Goal: Task Accomplishment & Management: Use online tool/utility

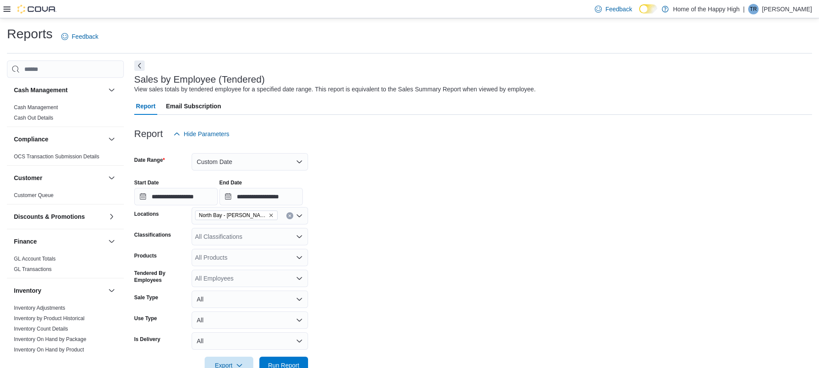
click at [7, 6] on icon at bounding box center [6, 9] width 7 height 7
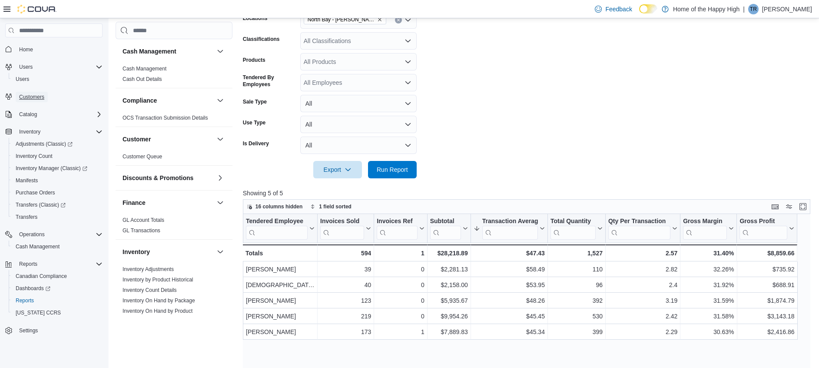
scroll to position [130, 0]
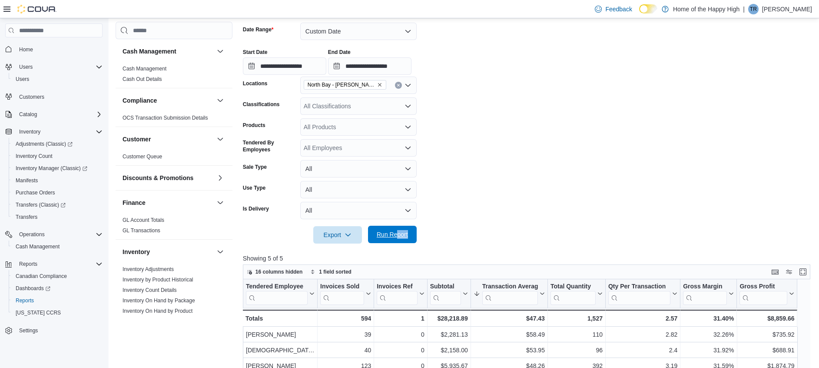
click at [396, 243] on div "**********" at bounding box center [530, 271] width 574 height 574
click at [396, 242] on span "Run Report" at bounding box center [392, 234] width 38 height 17
drag, startPoint x: 375, startPoint y: 29, endPoint x: 372, endPoint y: 41, distance: 12.2
click at [375, 29] on button "Custom Date" at bounding box center [358, 31] width 116 height 17
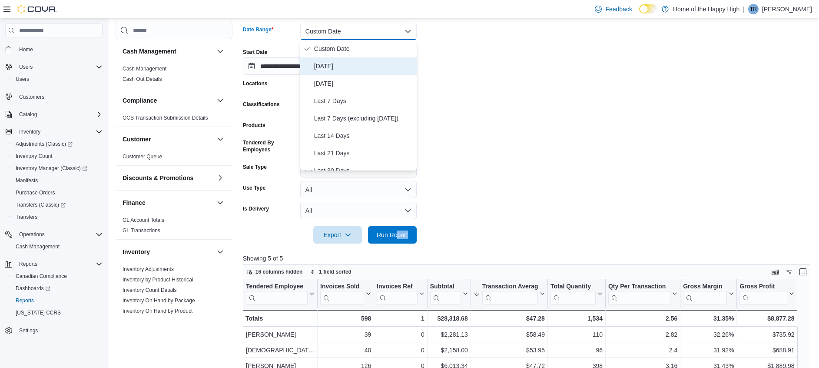
drag, startPoint x: 358, startPoint y: 63, endPoint x: 360, endPoint y: 76, distance: 12.8
click at [358, 63] on span "[DATE]" at bounding box center [363, 66] width 99 height 10
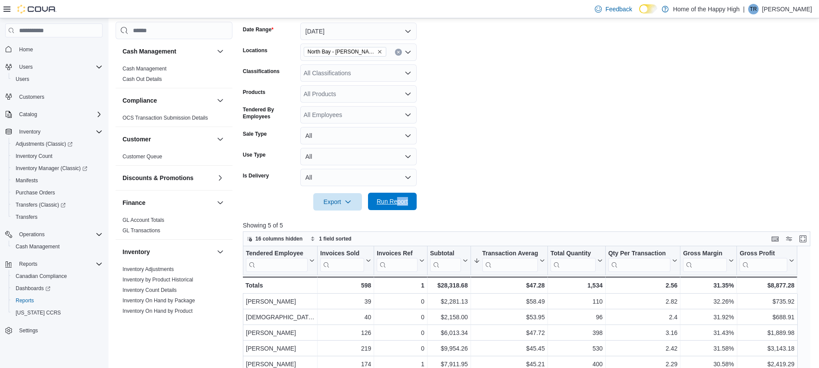
click at [392, 200] on span "Run Report" at bounding box center [392, 201] width 31 height 9
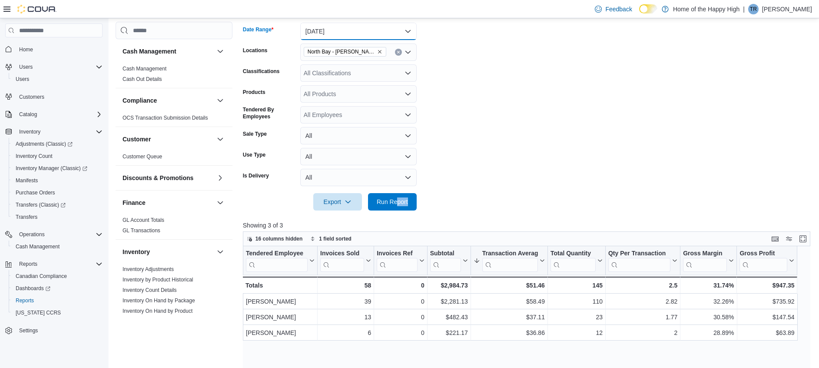
drag, startPoint x: 407, startPoint y: 30, endPoint x: 394, endPoint y: 39, distance: 15.1
click at [406, 30] on button "[DATE]" at bounding box center [358, 31] width 116 height 17
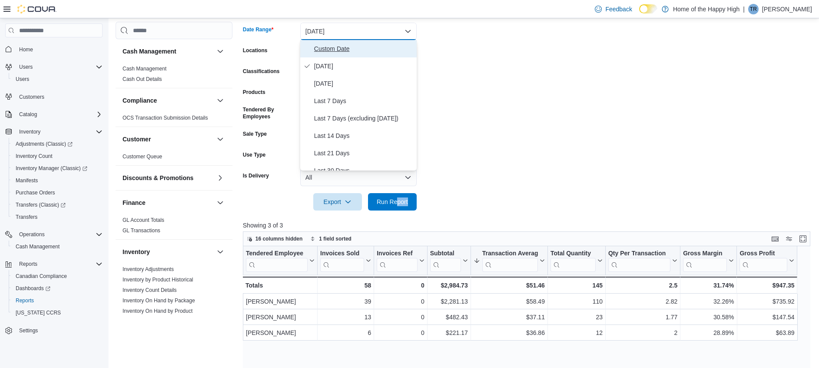
click at [376, 47] on span "Custom Date" at bounding box center [363, 48] width 99 height 10
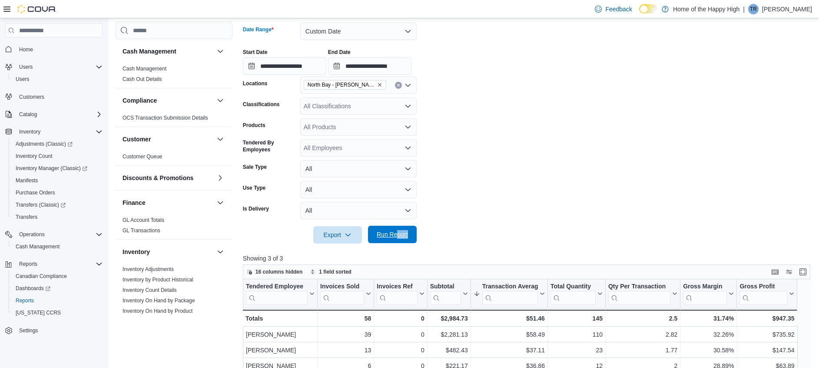
click at [385, 240] on span "Run Report" at bounding box center [392, 234] width 38 height 17
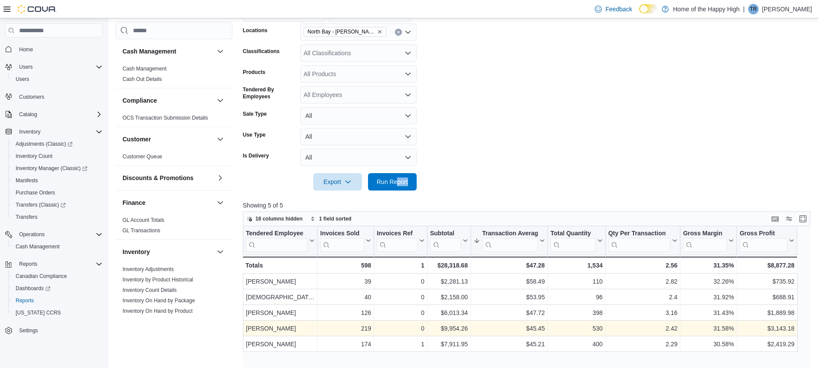
scroll to position [196, 0]
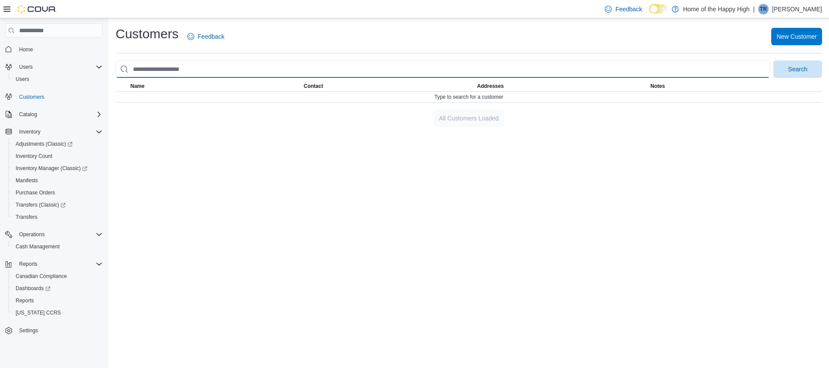
click at [221, 70] on input "search" at bounding box center [443, 68] width 654 height 17
type input "*"
click at [774, 60] on button "Search" at bounding box center [798, 68] width 49 height 17
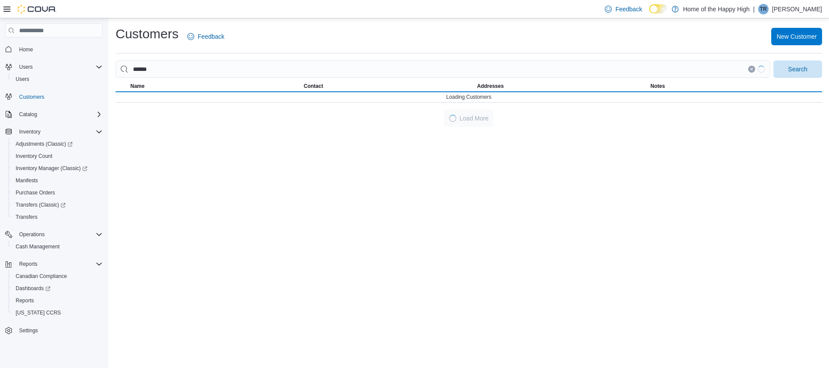
click at [633, 147] on div "Customers Feedback New Customer ****** Search This table contains 0 rows. Name …" at bounding box center [469, 192] width 721 height 349
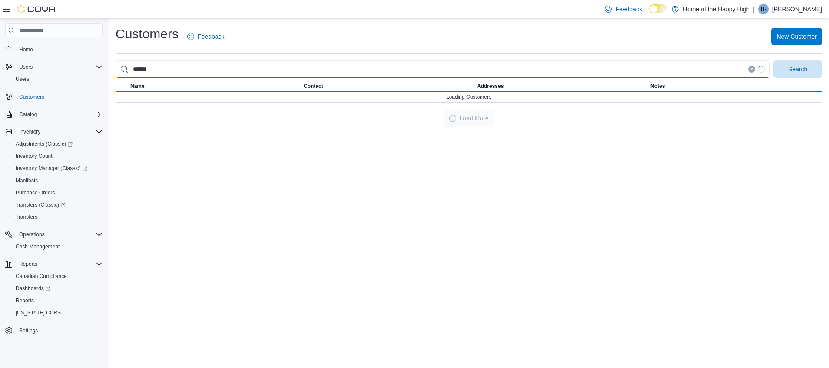
click at [163, 67] on input "******" at bounding box center [443, 68] width 654 height 17
type input "**********"
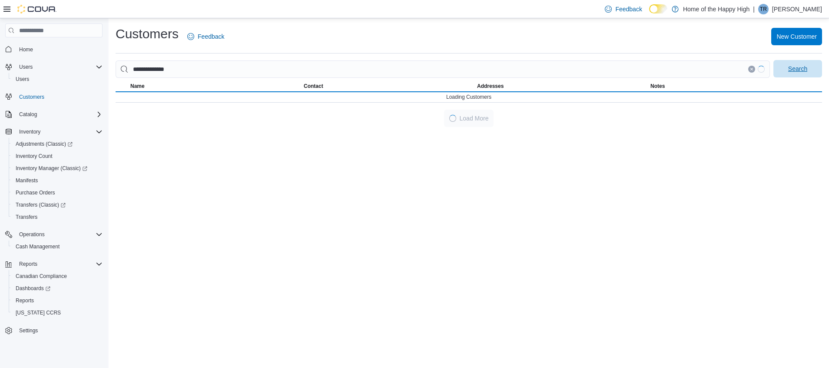
click at [795, 64] on span "Search" at bounding box center [798, 68] width 38 height 17
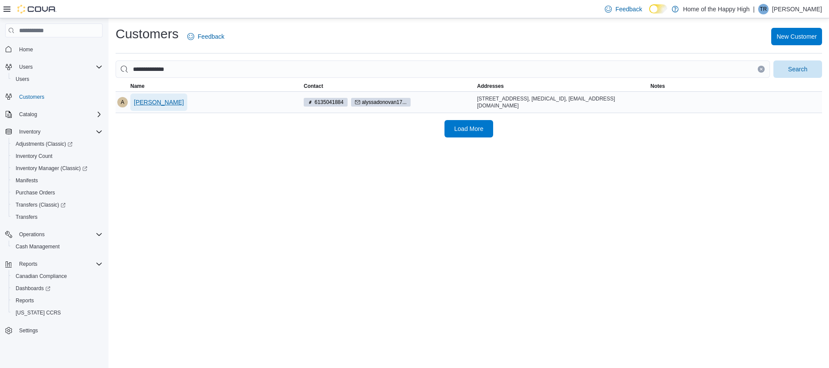
click at [161, 104] on span "Alyssa Donovan" at bounding box center [159, 102] width 50 height 9
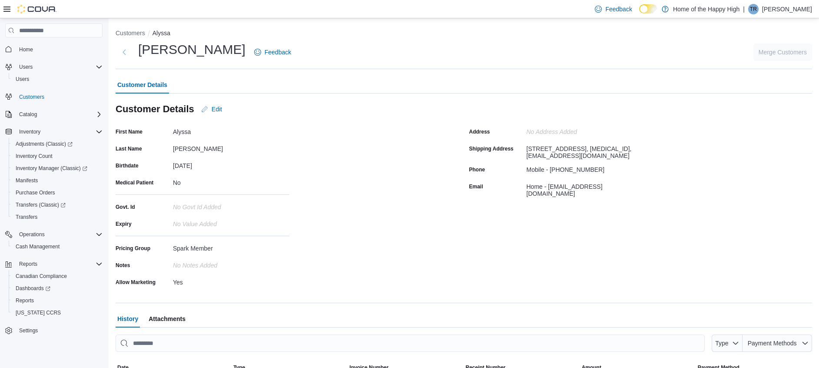
drag, startPoint x: 161, startPoint y: 104, endPoint x: 136, endPoint y: 113, distance: 26.7
click at [136, 113] on h3 "Customer Details" at bounding box center [155, 109] width 79 height 10
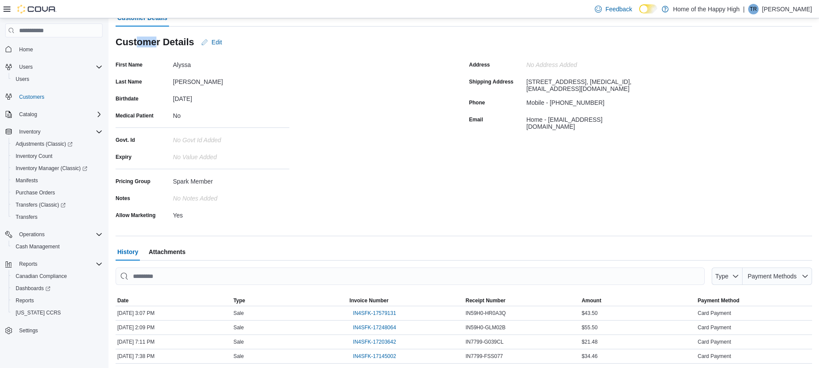
scroll to position [176, 0]
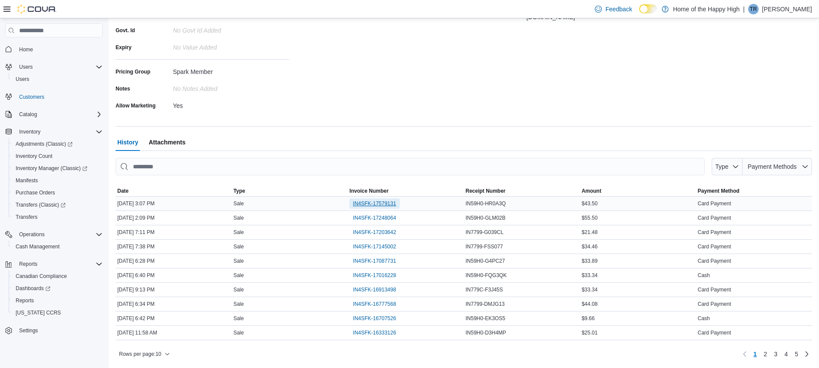
click at [389, 203] on span "IN4SFK-17579131" at bounding box center [374, 203] width 43 height 7
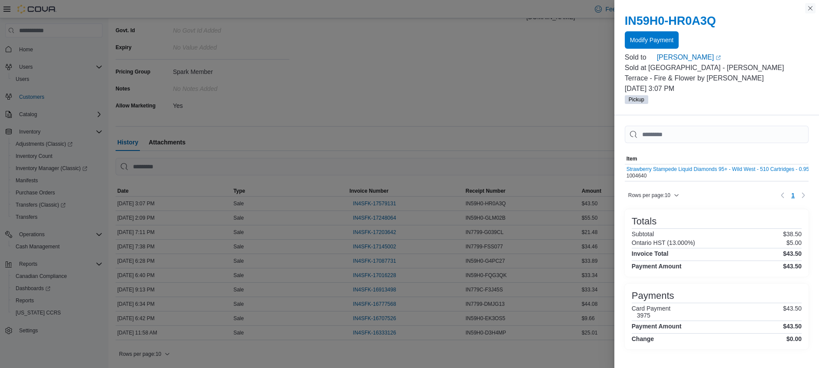
click at [810, 8] on button "Close this dialog" at bounding box center [810, 8] width 10 height 10
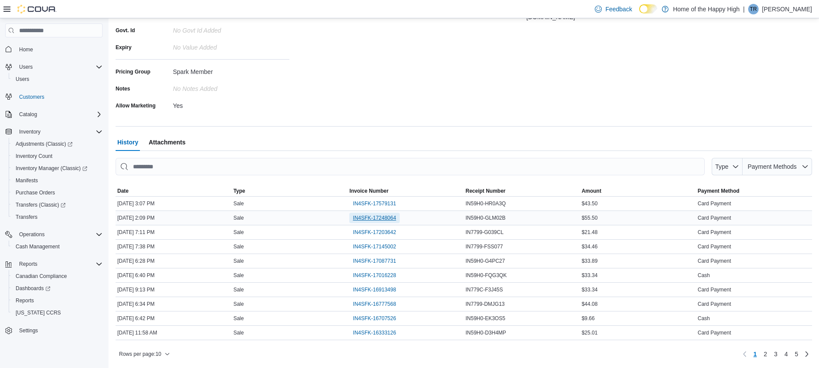
click at [396, 216] on span "IN4SFK-17248064" at bounding box center [374, 217] width 43 height 7
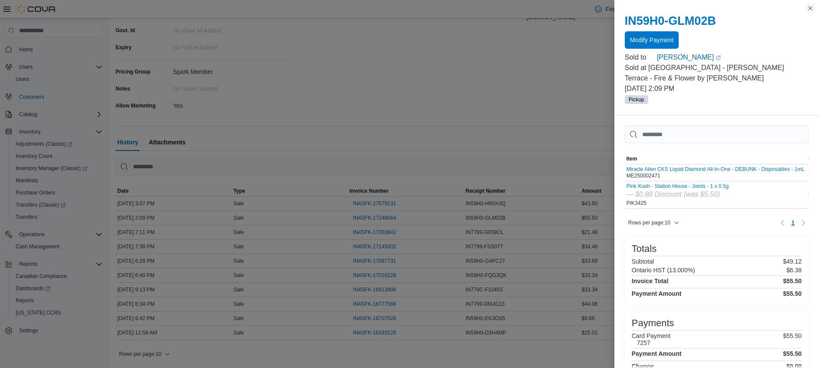
click at [809, 7] on button "Close this dialog" at bounding box center [810, 8] width 10 height 10
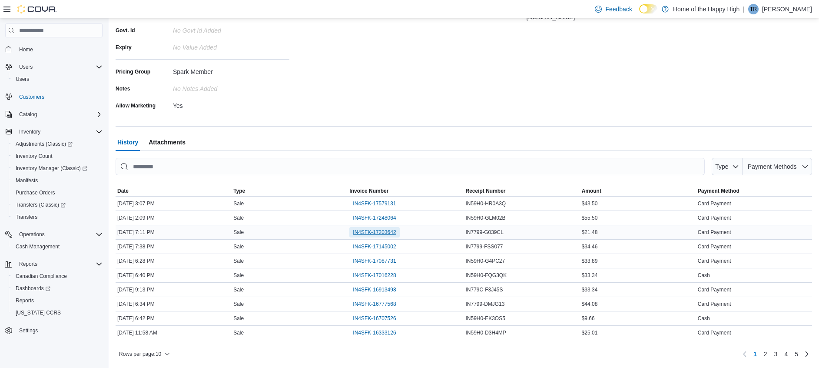
click at [368, 233] on span "IN4SFK-17203642" at bounding box center [374, 232] width 43 height 7
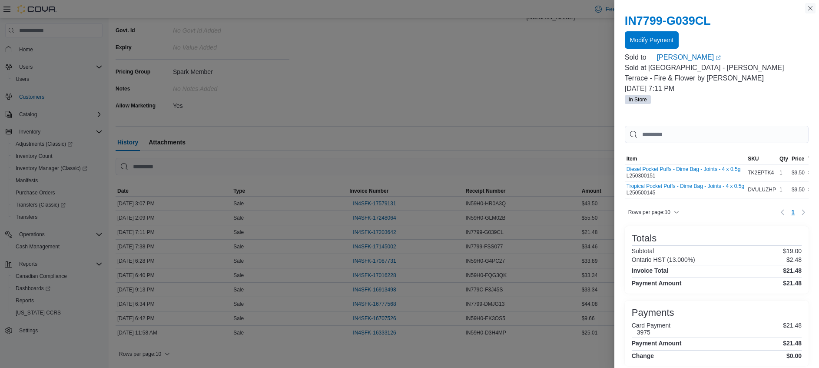
click at [810, 7] on button "Close this dialog" at bounding box center [810, 8] width 10 height 10
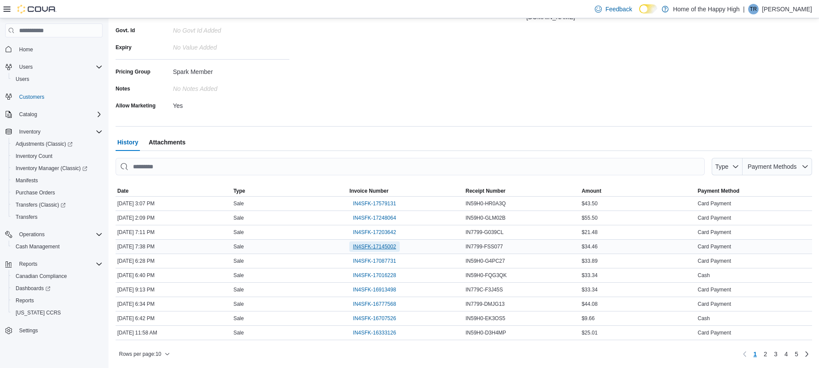
click at [390, 249] on span "IN4SFK-17145002" at bounding box center [374, 246] width 43 height 7
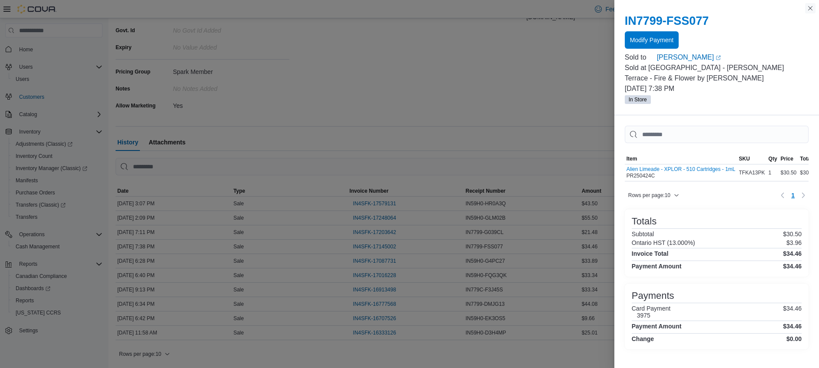
click at [808, 7] on button "Close this dialog" at bounding box center [810, 8] width 10 height 10
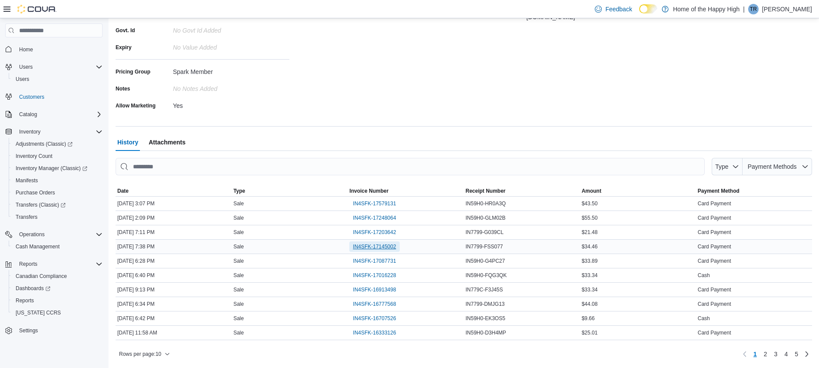
click at [390, 243] on span "IN4SFK-17145002" at bounding box center [374, 246] width 43 height 7
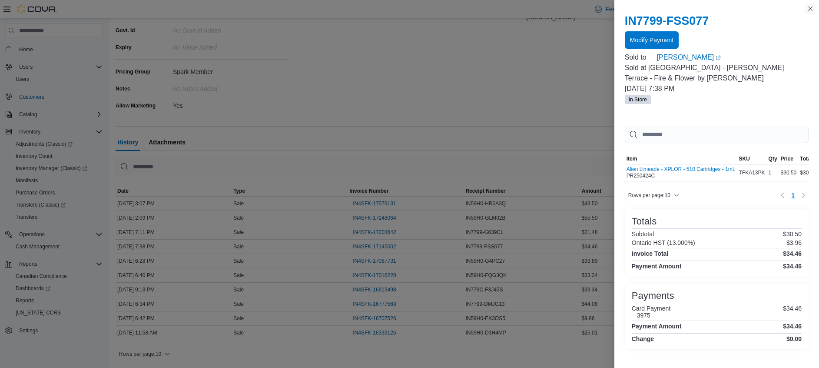
drag, startPoint x: 808, startPoint y: 8, endPoint x: 792, endPoint y: 23, distance: 22.5
click at [809, 8] on button "Close this dialog" at bounding box center [810, 8] width 10 height 10
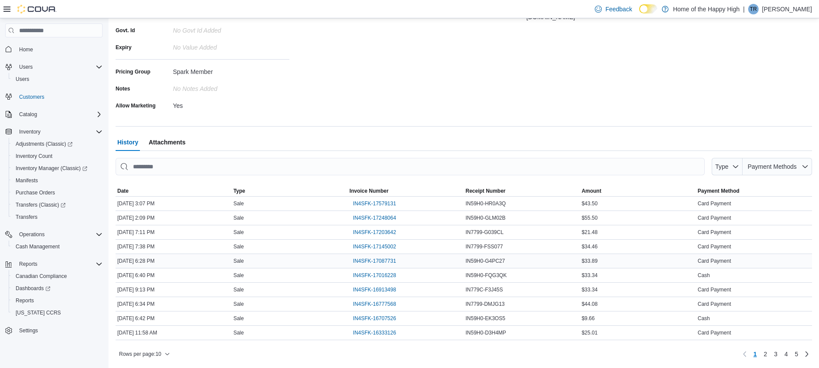
click at [381, 254] on div "IN4SFK-17087731" at bounding box center [406, 261] width 116 height 14
click at [382, 261] on span "IN4SFK-17087731" at bounding box center [374, 260] width 43 height 7
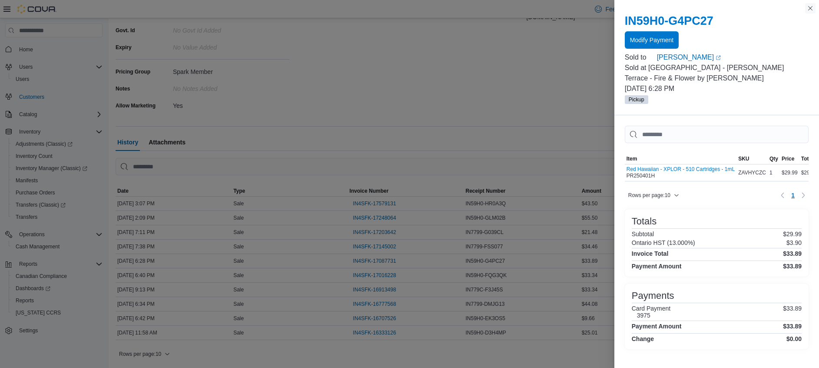
click at [812, 10] on button "Close this dialog" at bounding box center [810, 8] width 10 height 10
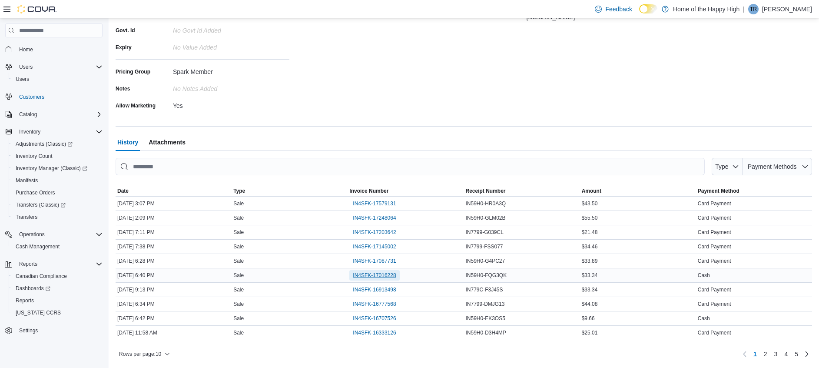
click at [386, 272] on span "IN4SFK-17016228" at bounding box center [374, 275] width 43 height 7
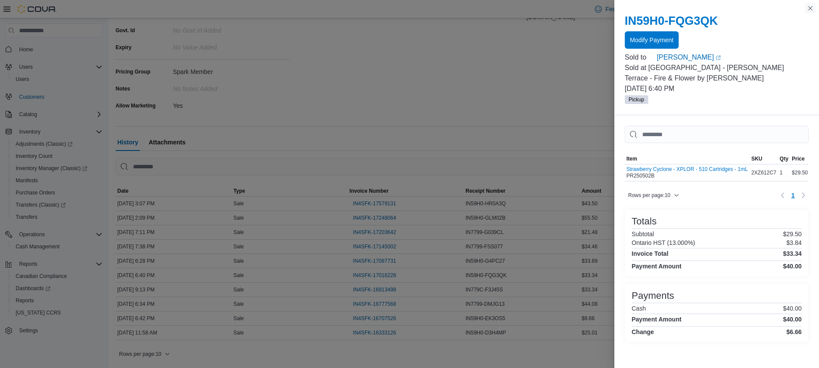
click at [809, 9] on button "Close this dialog" at bounding box center [810, 8] width 10 height 10
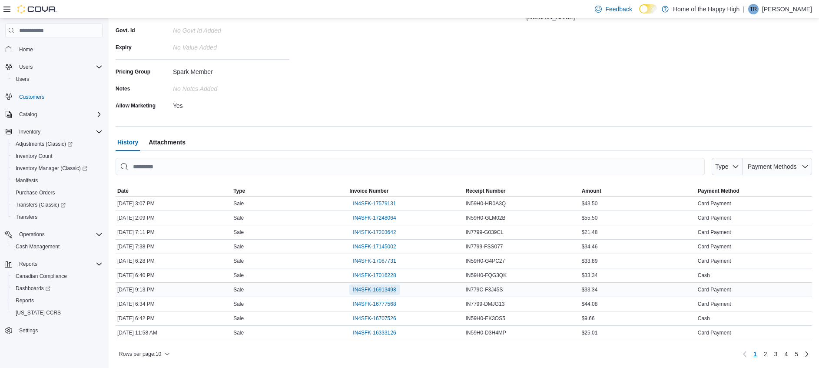
click at [375, 287] on span "IN4SFK-16913498" at bounding box center [374, 289] width 43 height 7
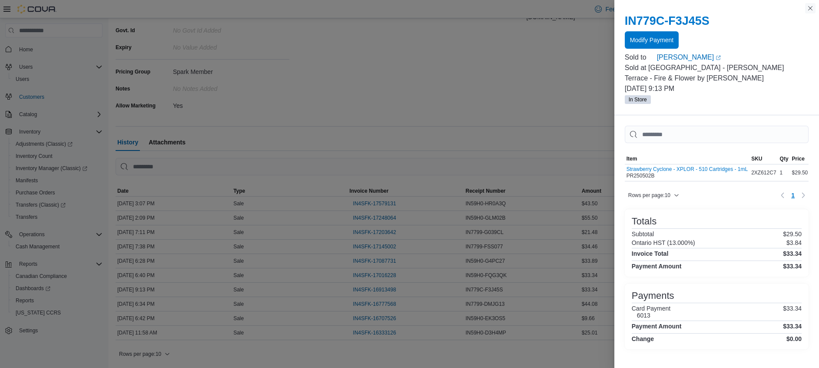
click at [808, 9] on button "Close this dialog" at bounding box center [810, 8] width 10 height 10
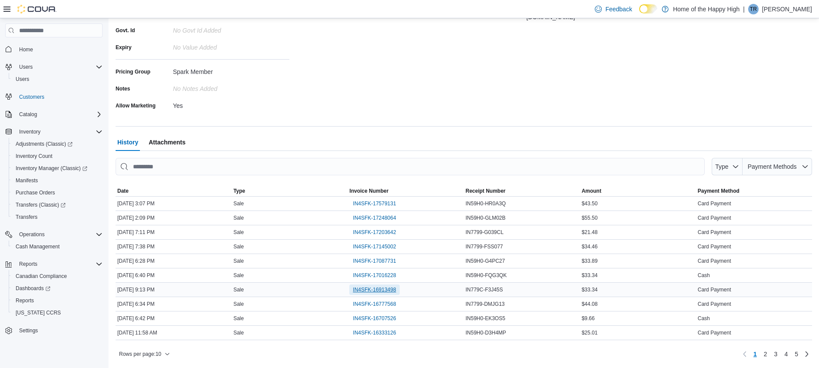
click at [395, 287] on span "IN4SFK-16913498" at bounding box center [374, 289] width 43 height 7
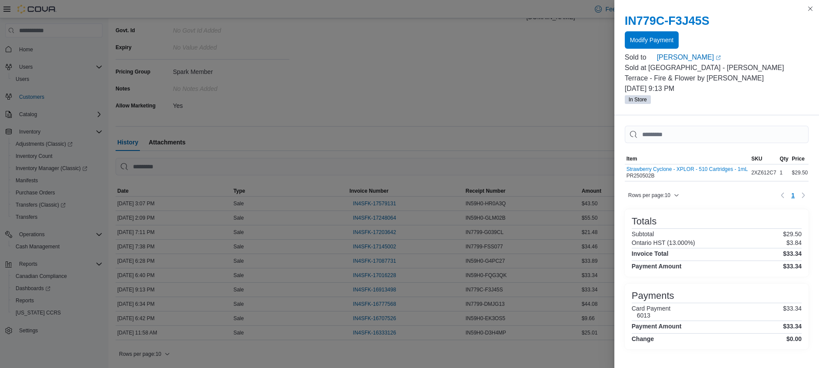
click at [804, 4] on div "IN779C-F3J45S Modify Payment Sold to Alyssa Donovan (opens in a new tab or wind…" at bounding box center [716, 59] width 205 height 112
click at [810, 7] on button "Close this dialog" at bounding box center [810, 8] width 10 height 10
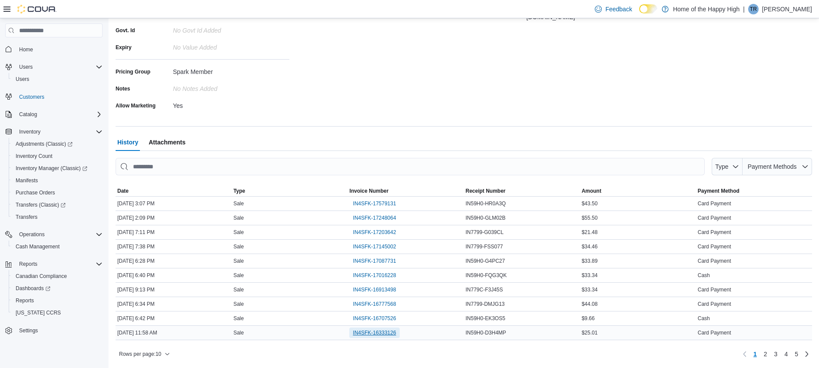
click at [369, 330] on span "IN4SFK-16333126" at bounding box center [374, 332] width 43 height 7
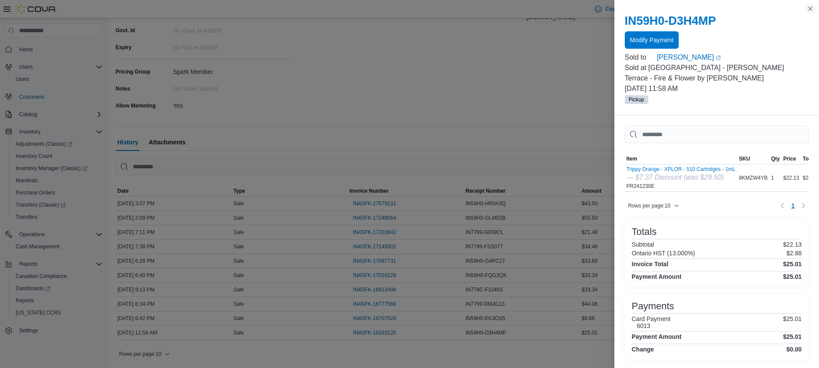
drag, startPoint x: 808, startPoint y: 8, endPoint x: 771, endPoint y: 40, distance: 49.3
click at [807, 7] on button "Close this dialog" at bounding box center [810, 8] width 10 height 10
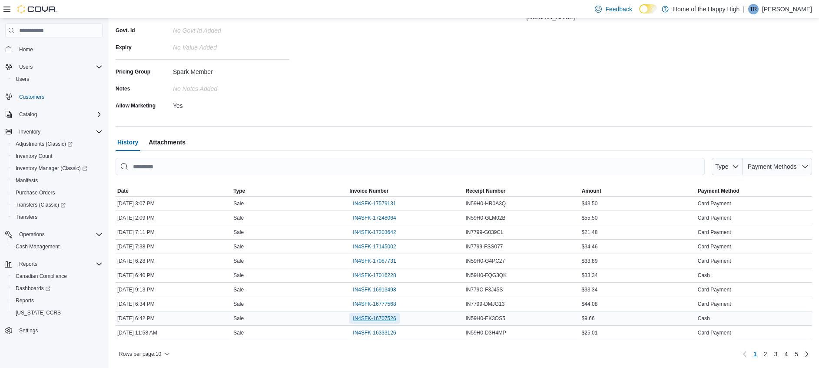
click at [392, 318] on span "IN4SFK-16707526" at bounding box center [374, 318] width 43 height 7
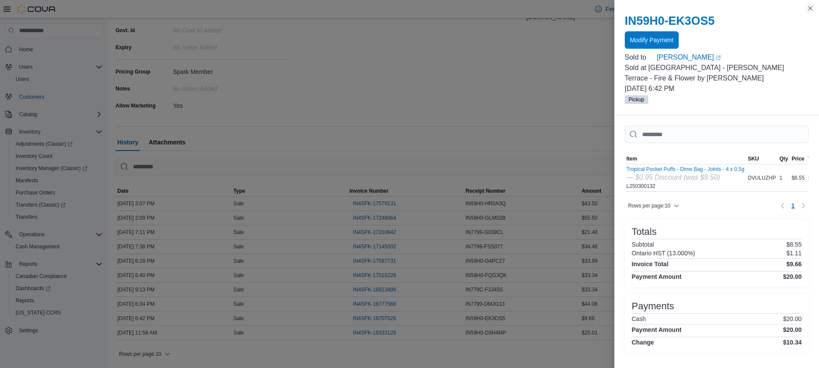
click at [813, 12] on button "Close this dialog" at bounding box center [810, 8] width 10 height 10
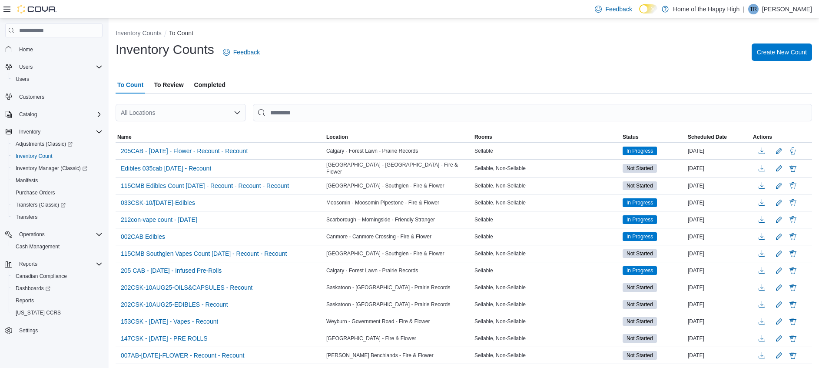
click at [173, 89] on span "To Review" at bounding box center [169, 84] width 30 height 17
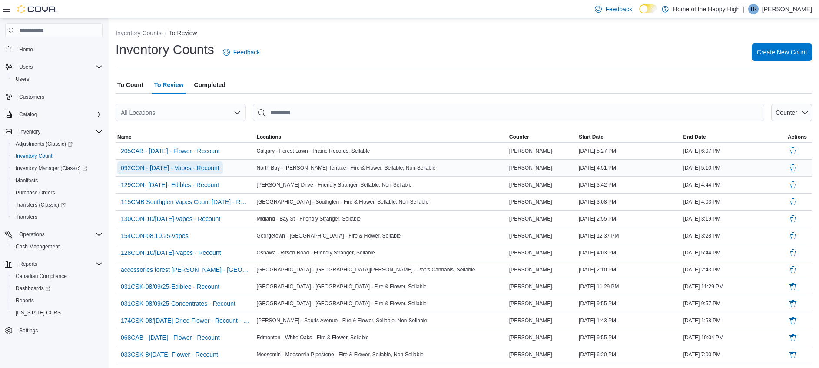
click at [217, 165] on span "092CON - 10/AUG/2025 - Vapes - Recount" at bounding box center [170, 167] width 99 height 9
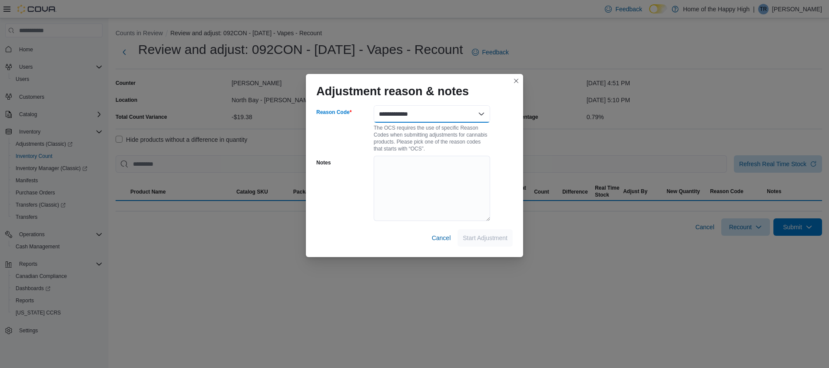
click at [420, 118] on select "**********" at bounding box center [432, 113] width 116 height 17
select select "**********"
click at [374, 105] on select "**********" at bounding box center [432, 113] width 116 height 17
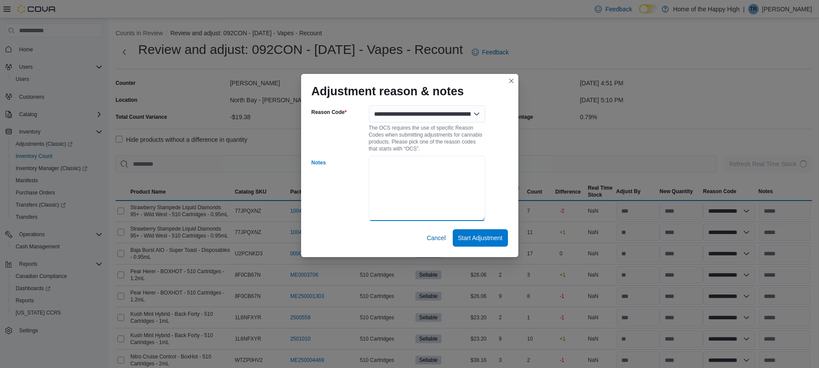
click at [461, 209] on textarea "Notes" at bounding box center [427, 188] width 116 height 65
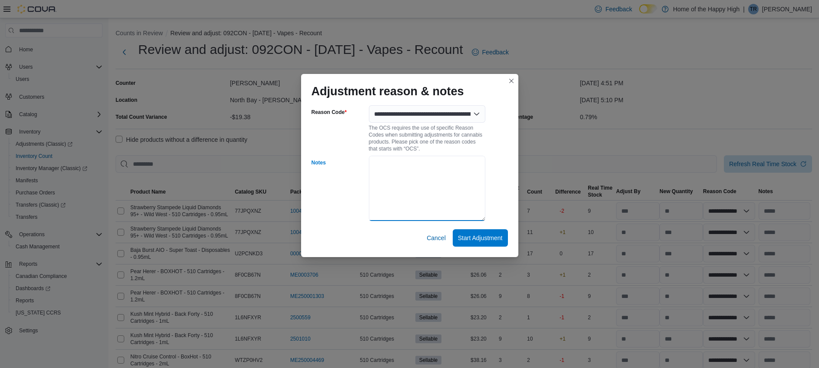
type textarea "*"
type textarea "**********"
click at [501, 241] on span "Start Adjustment" at bounding box center [480, 237] width 45 height 9
select select "**********"
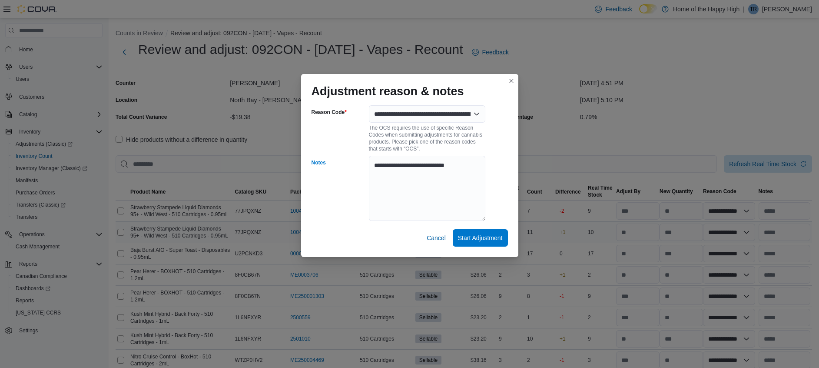
select select "**********"
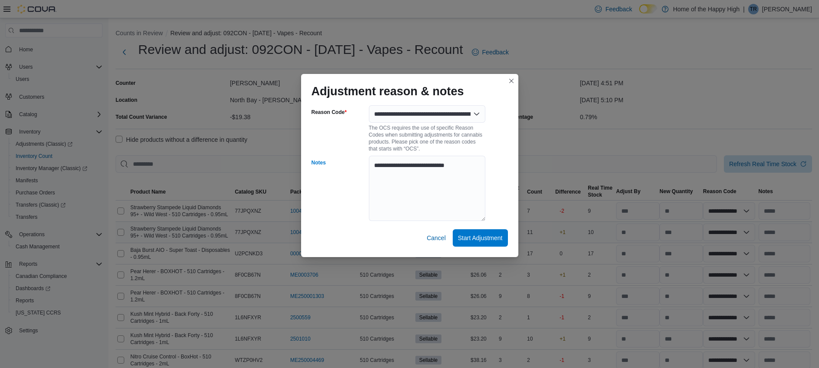
select select "**********"
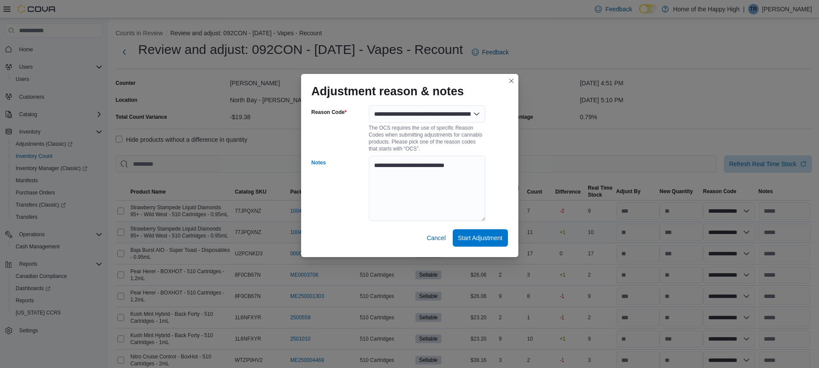
select select "**********"
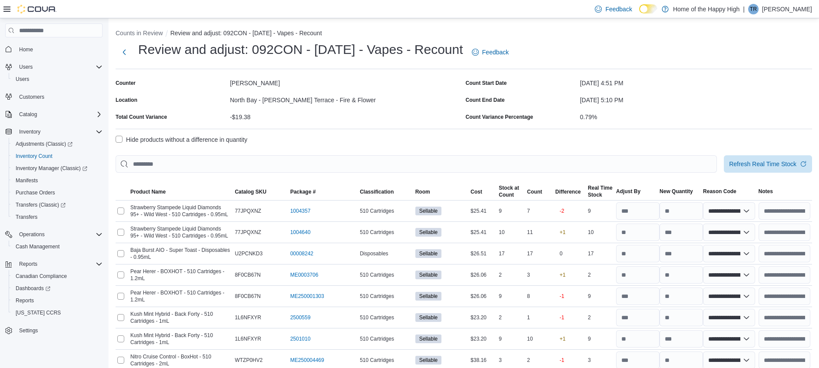
click at [120, 139] on label "Hide products without a difference in quantity" at bounding box center [182, 139] width 132 height 10
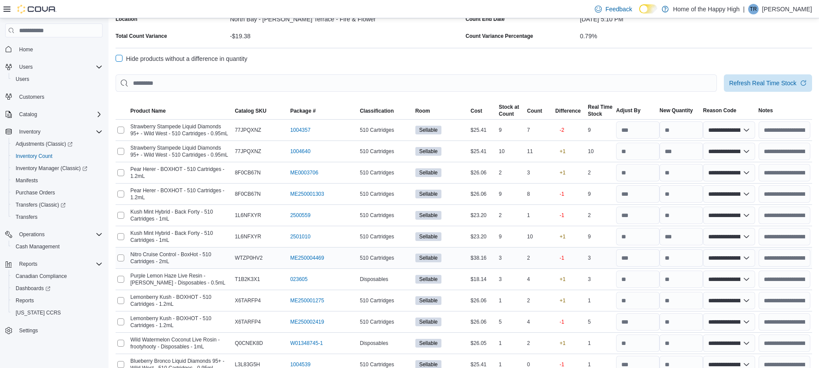
scroll to position [141, 0]
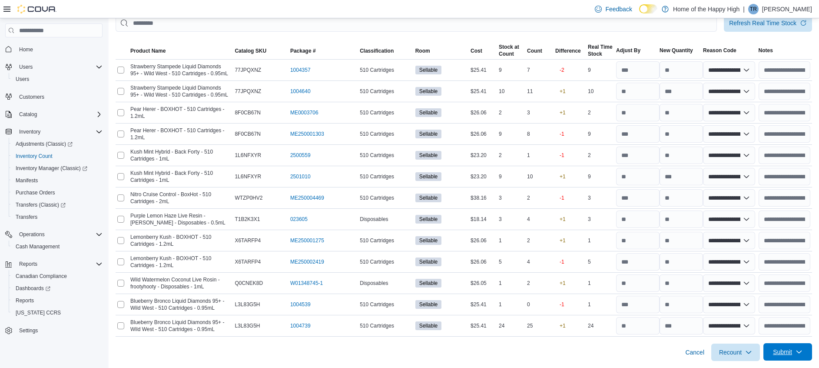
click at [792, 349] on span "Submit" at bounding box center [782, 351] width 19 height 9
click at [775, 315] on span "Submit Adjustments" at bounding box center [761, 313] width 54 height 9
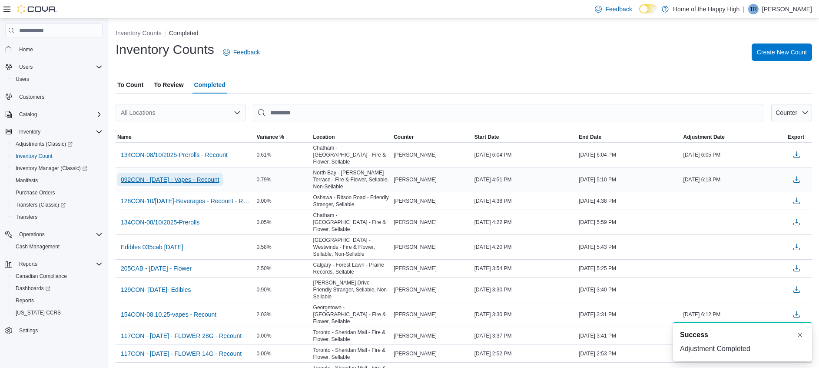
click at [219, 175] on span "092CON - 10/AUG/2025 - Vapes - Recount" at bounding box center [170, 179] width 99 height 9
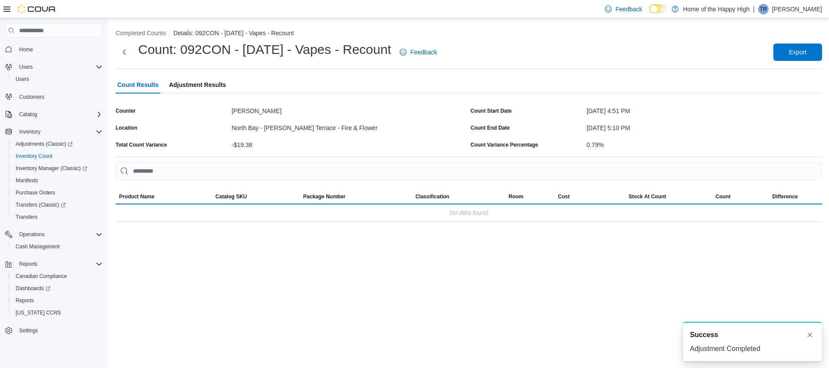
click at [190, 87] on span "Adjustment Results" at bounding box center [197, 84] width 57 height 17
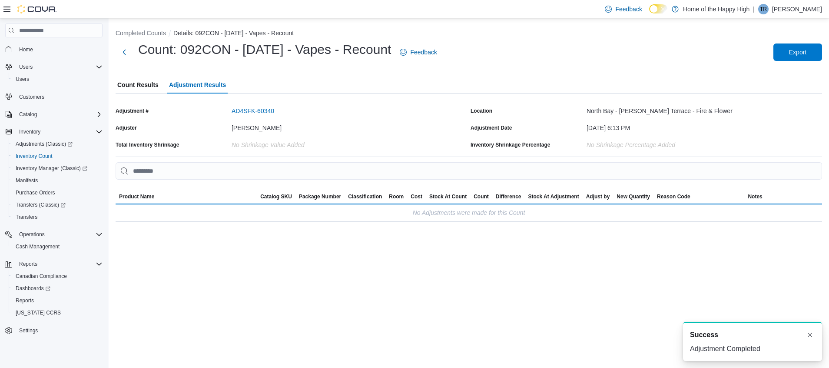
click at [4, 12] on icon at bounding box center [6, 9] width 7 height 7
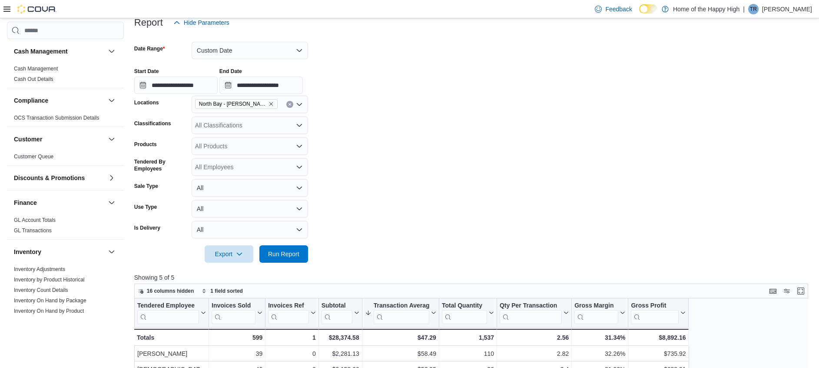
scroll to position [67, 0]
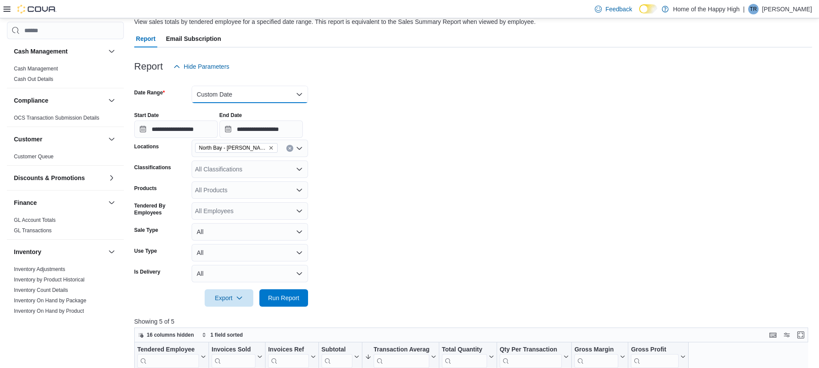
click at [281, 87] on button "Custom Date" at bounding box center [250, 94] width 116 height 17
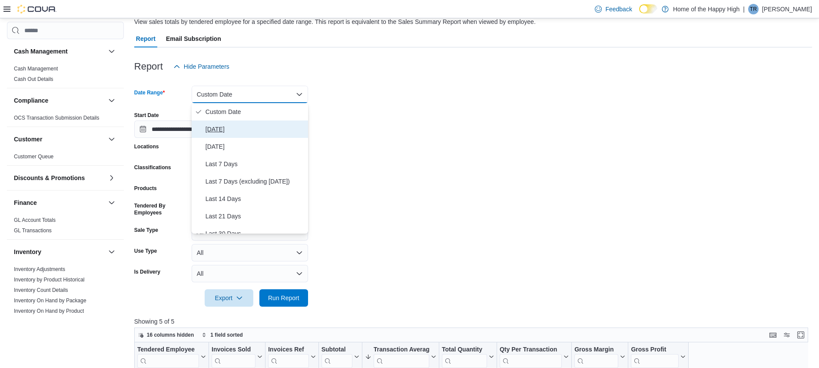
click at [267, 128] on span "[DATE]" at bounding box center [255, 129] width 99 height 10
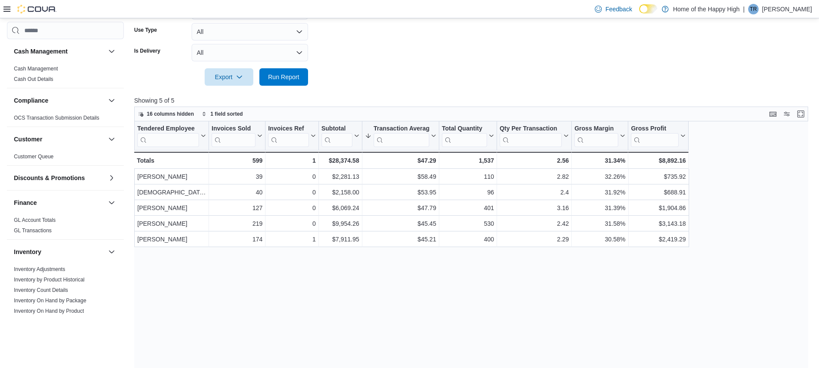
scroll to position [295, 0]
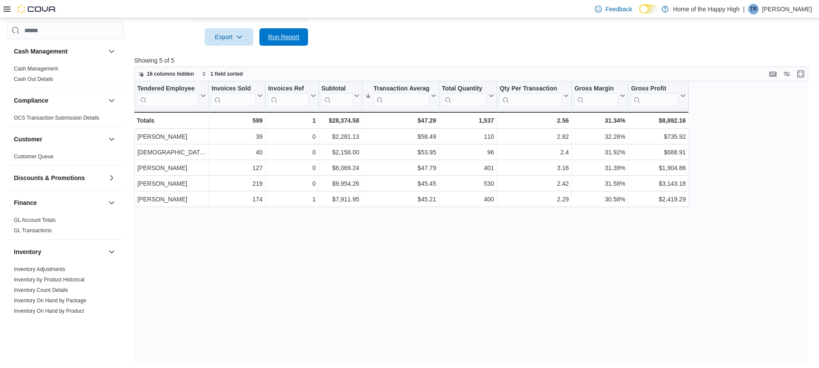
click at [298, 37] on span "Run Report" at bounding box center [283, 37] width 31 height 9
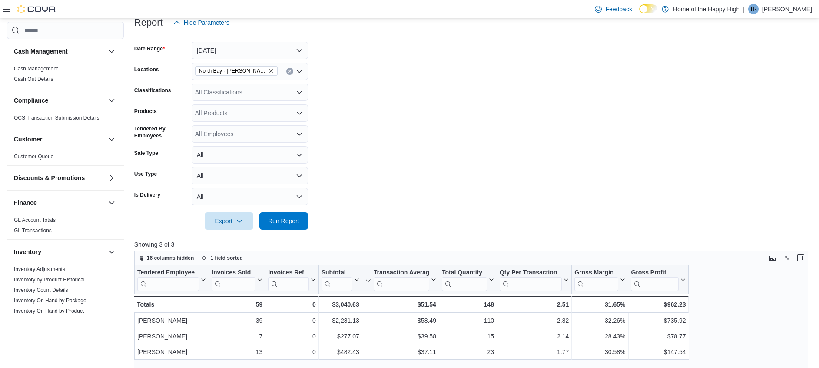
scroll to position [34, 0]
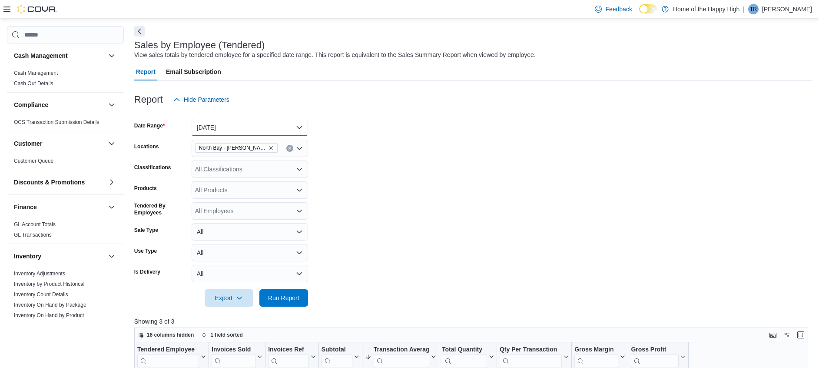
click at [281, 123] on button "[DATE]" at bounding box center [250, 127] width 116 height 17
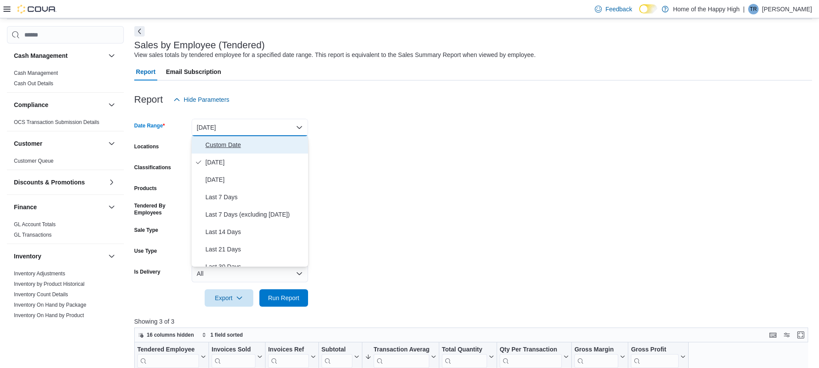
click at [269, 143] on span "Custom Date" at bounding box center [255, 144] width 99 height 10
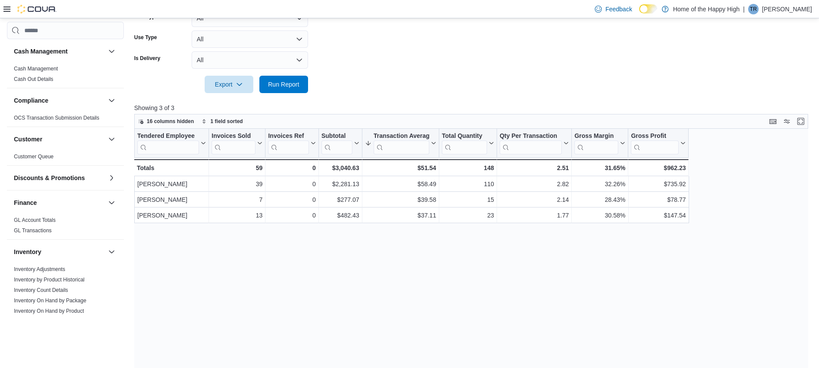
scroll to position [295, 0]
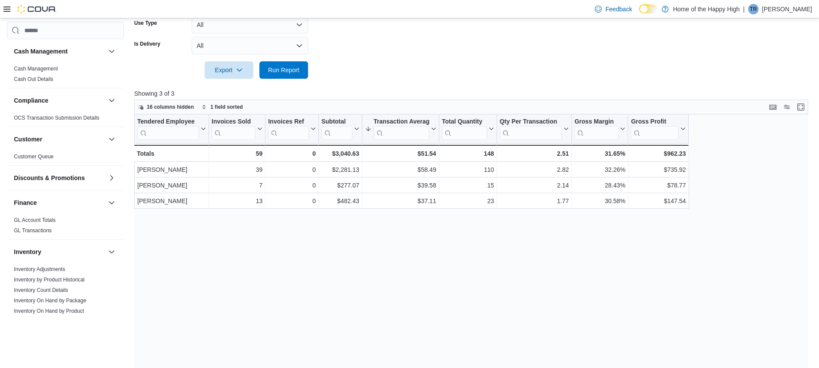
click at [288, 79] on div at bounding box center [473, 84] width 678 height 10
click at [288, 77] on span "Run Report" at bounding box center [284, 69] width 38 height 17
